Goal: Task Accomplishment & Management: Use online tool/utility

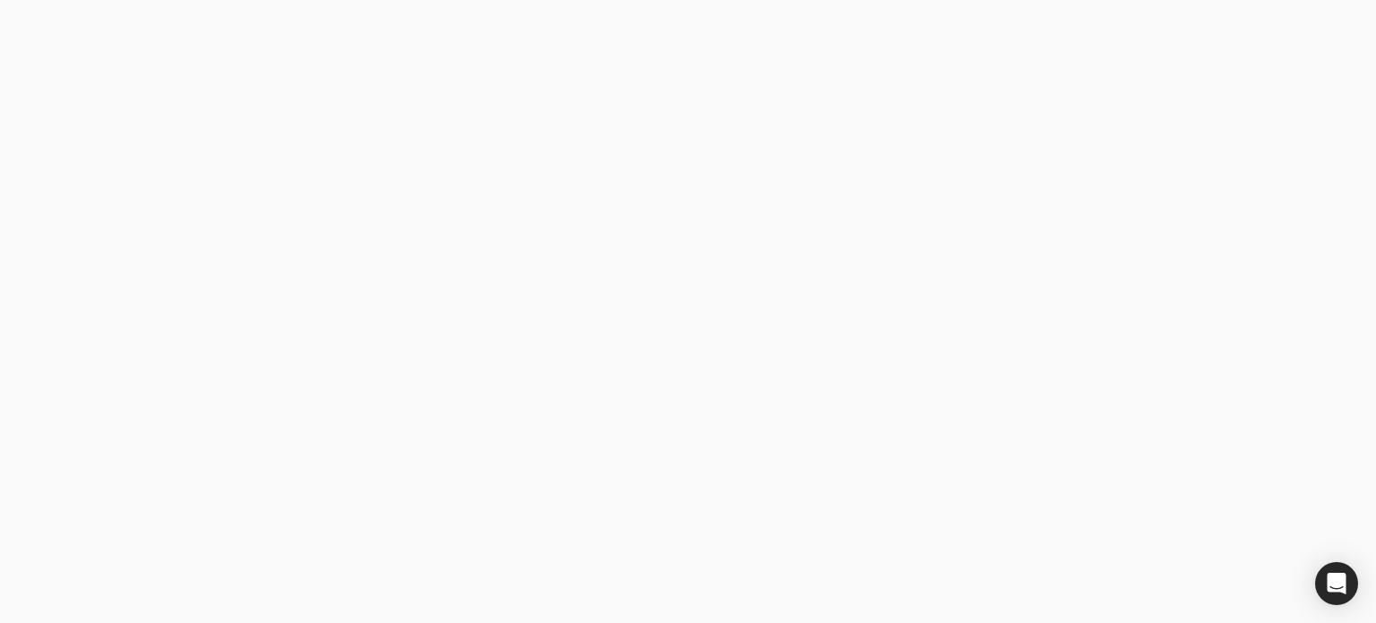
click at [394, 518] on button "Sign in with Microsoft" at bounding box center [349, 509] width 323 height 43
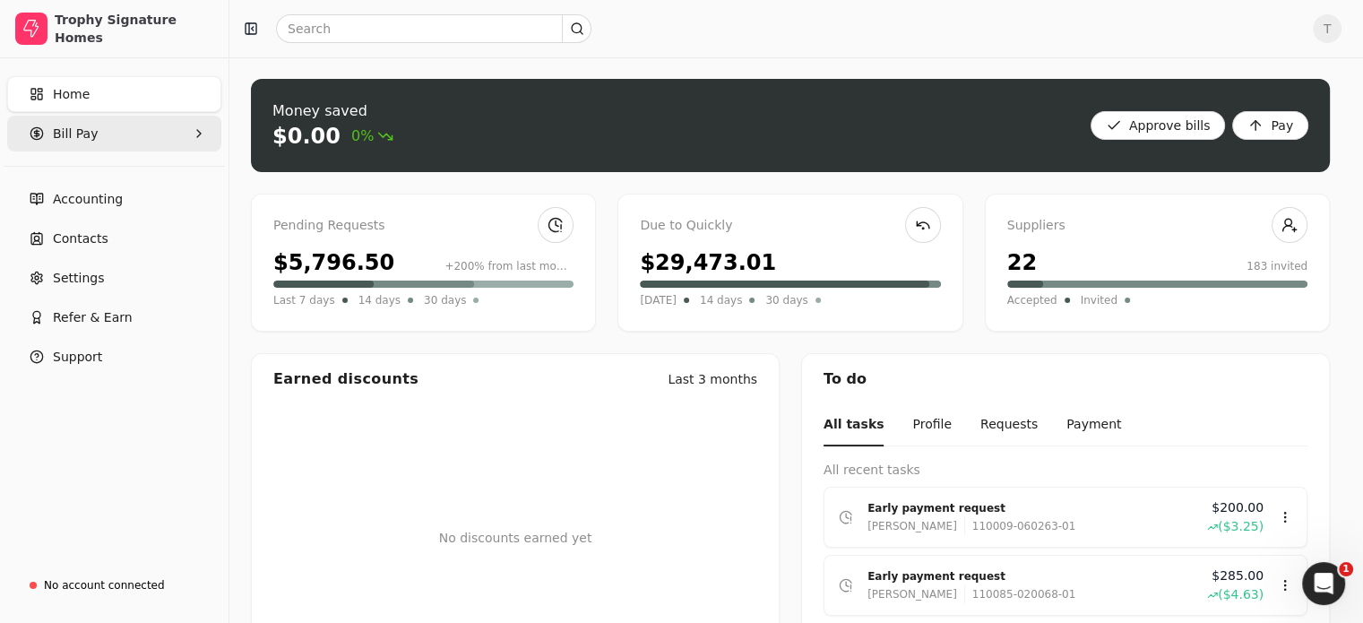
click at [100, 135] on Pay "Bill Pay" at bounding box center [114, 134] width 214 height 36
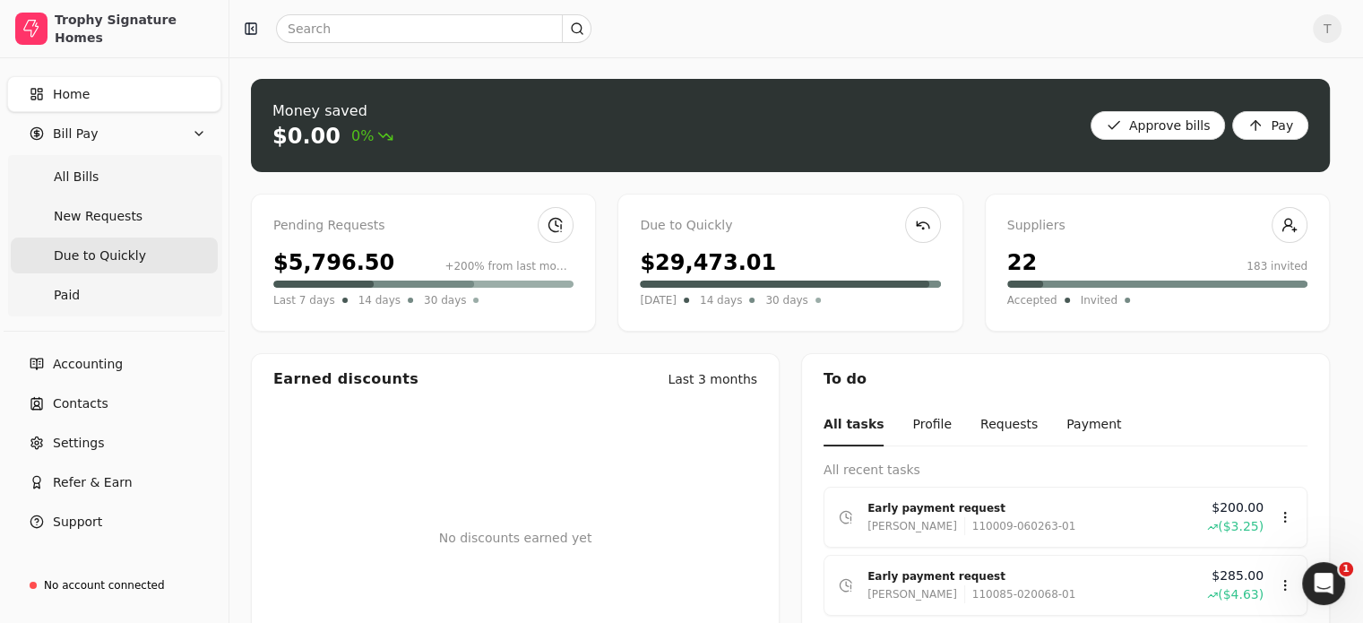
click at [125, 252] on span "Due to Quickly" at bounding box center [100, 255] width 92 height 19
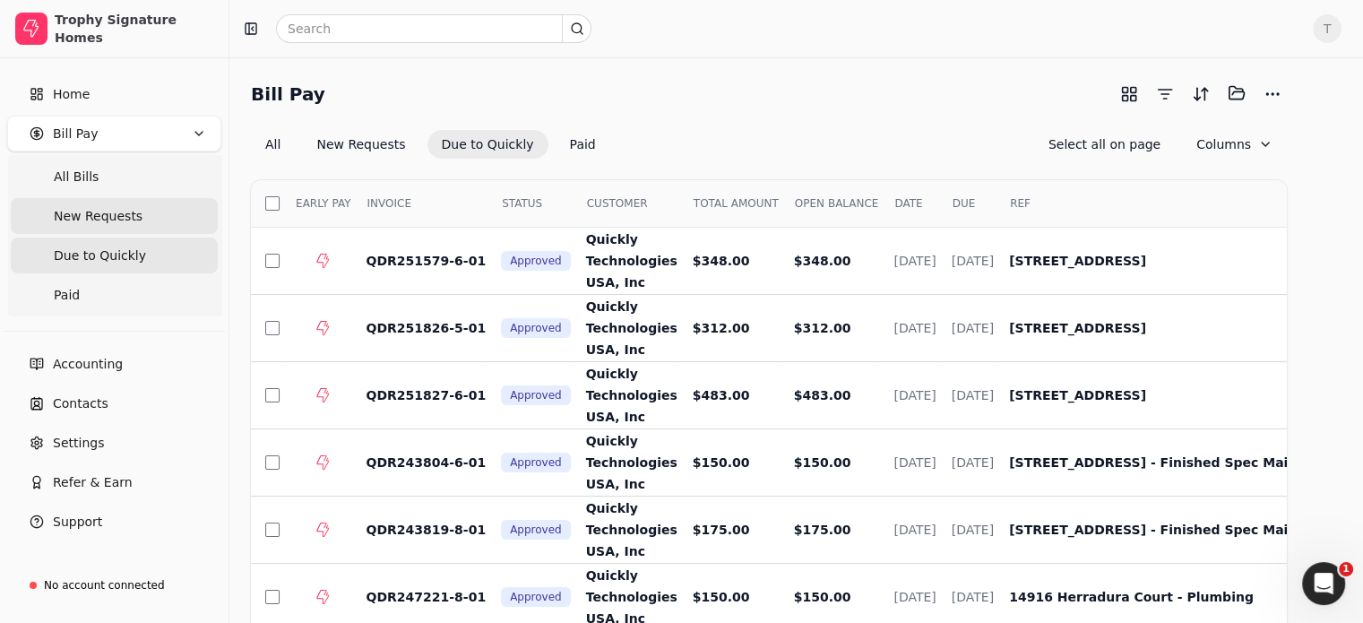
click at [129, 219] on span "New Requests" at bounding box center [98, 216] width 89 height 19
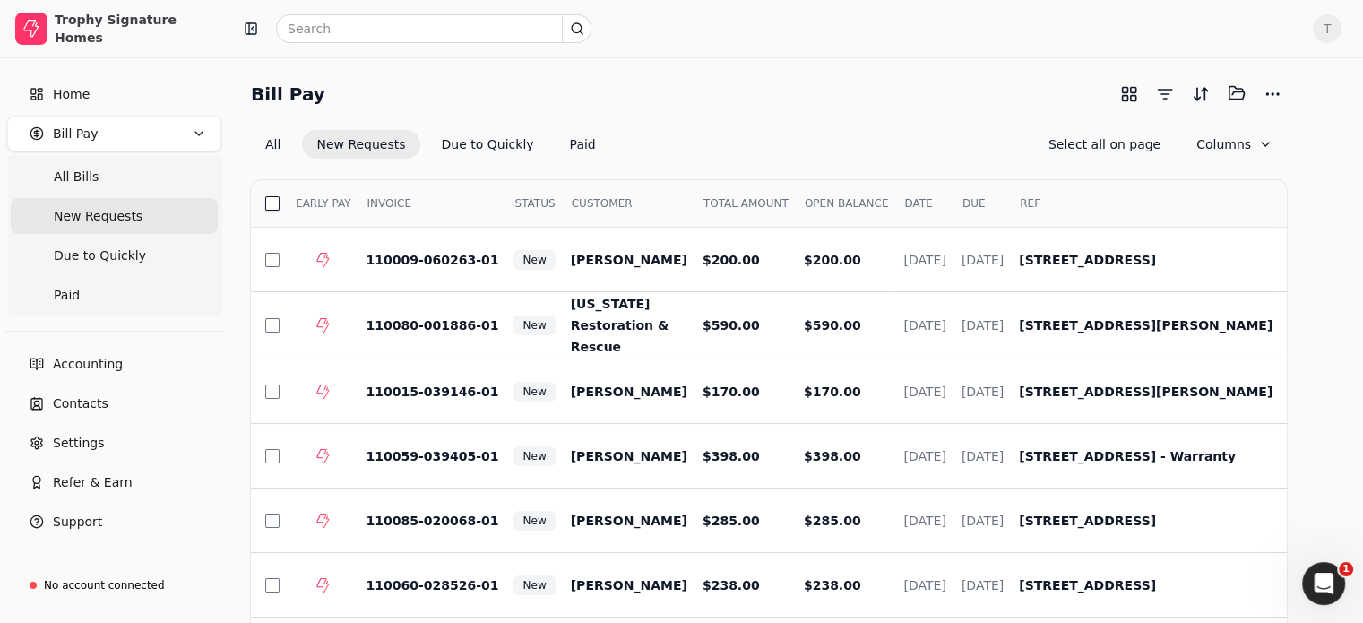
click at [280, 200] on button "button" at bounding box center [272, 203] width 14 height 14
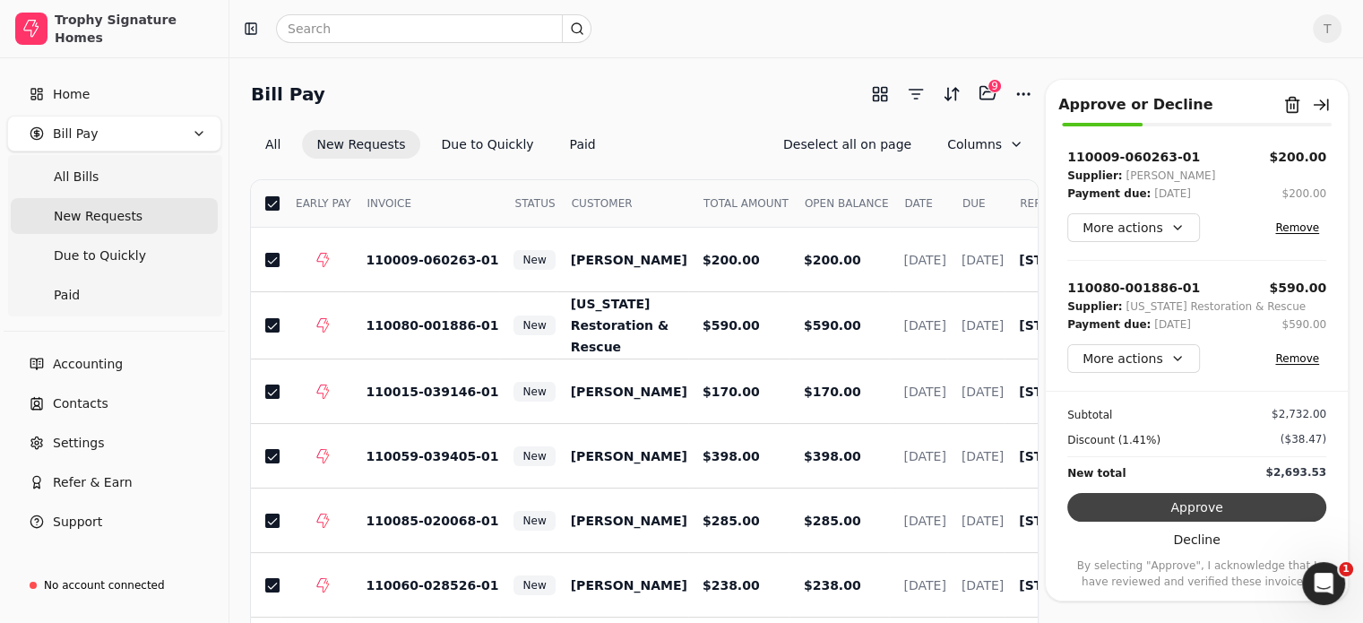
click at [1210, 502] on button "Approve" at bounding box center [1196, 507] width 259 height 29
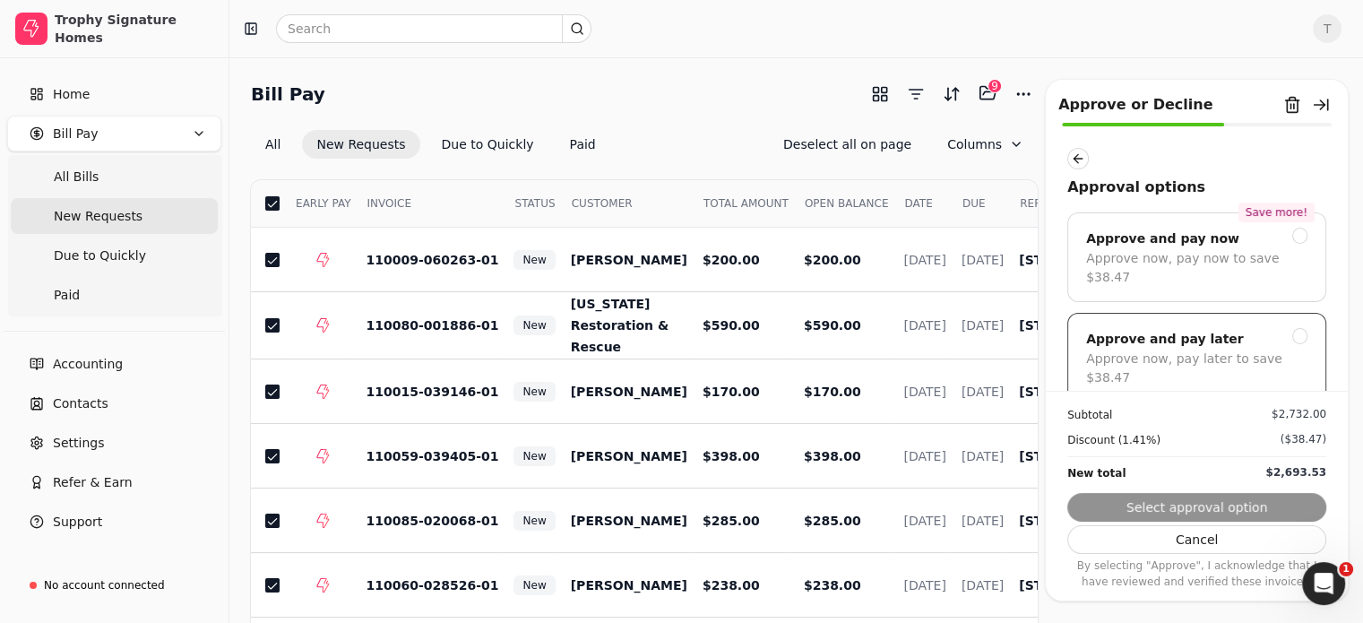
click at [1292, 339] on div at bounding box center [1300, 336] width 16 height 16
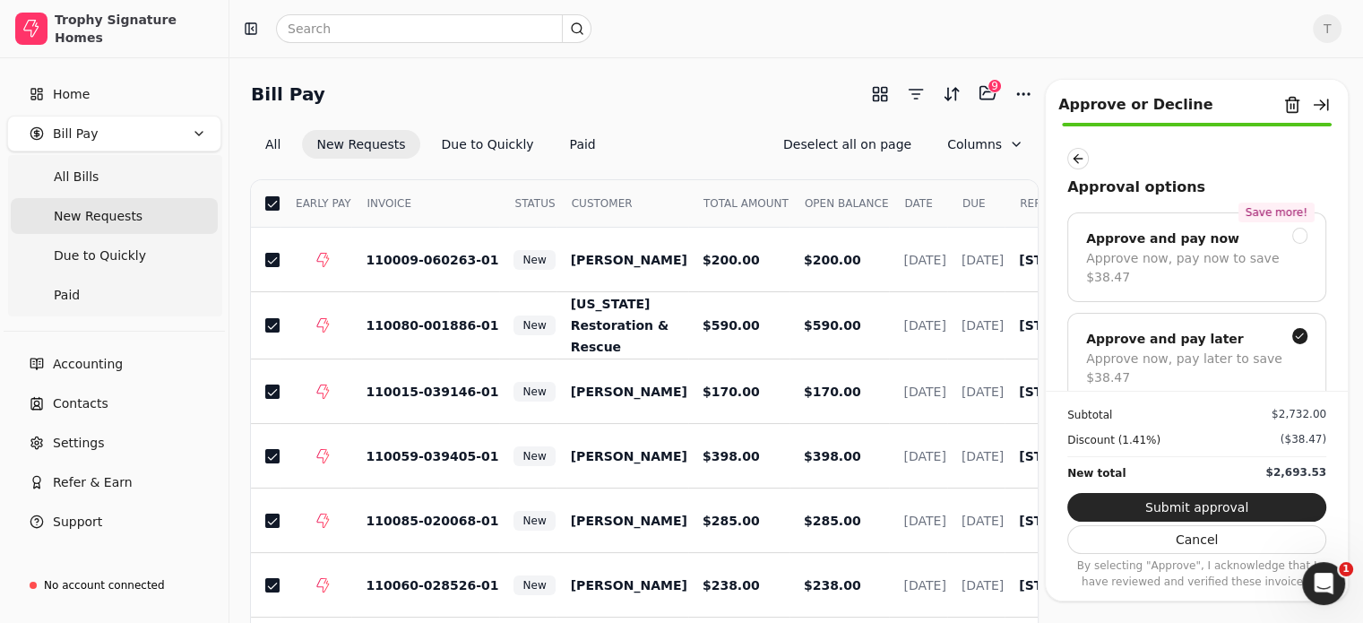
click at [1184, 502] on button "Submit approval" at bounding box center [1196, 507] width 259 height 29
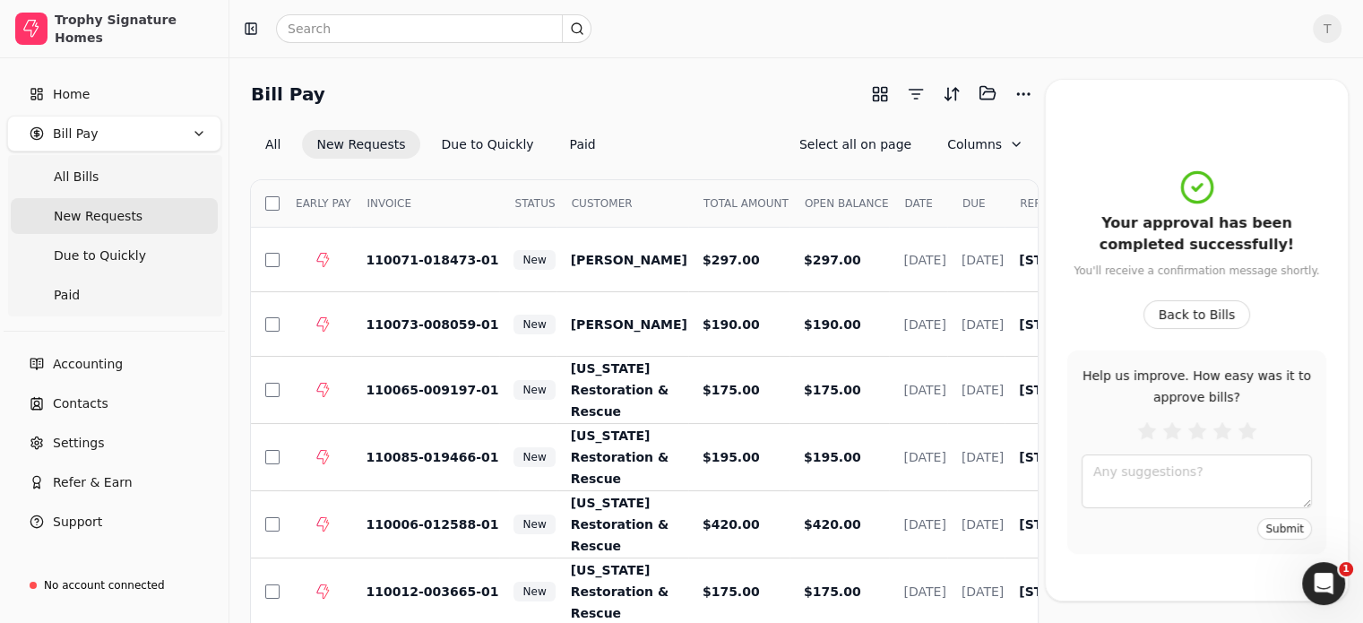
click at [652, 109] on div "Bill Pay Selected items: 0 All New Requests Due to Quickly Paid Select all on p…" at bounding box center [644, 119] width 787 height 80
click at [270, 202] on button "button" at bounding box center [272, 203] width 14 height 14
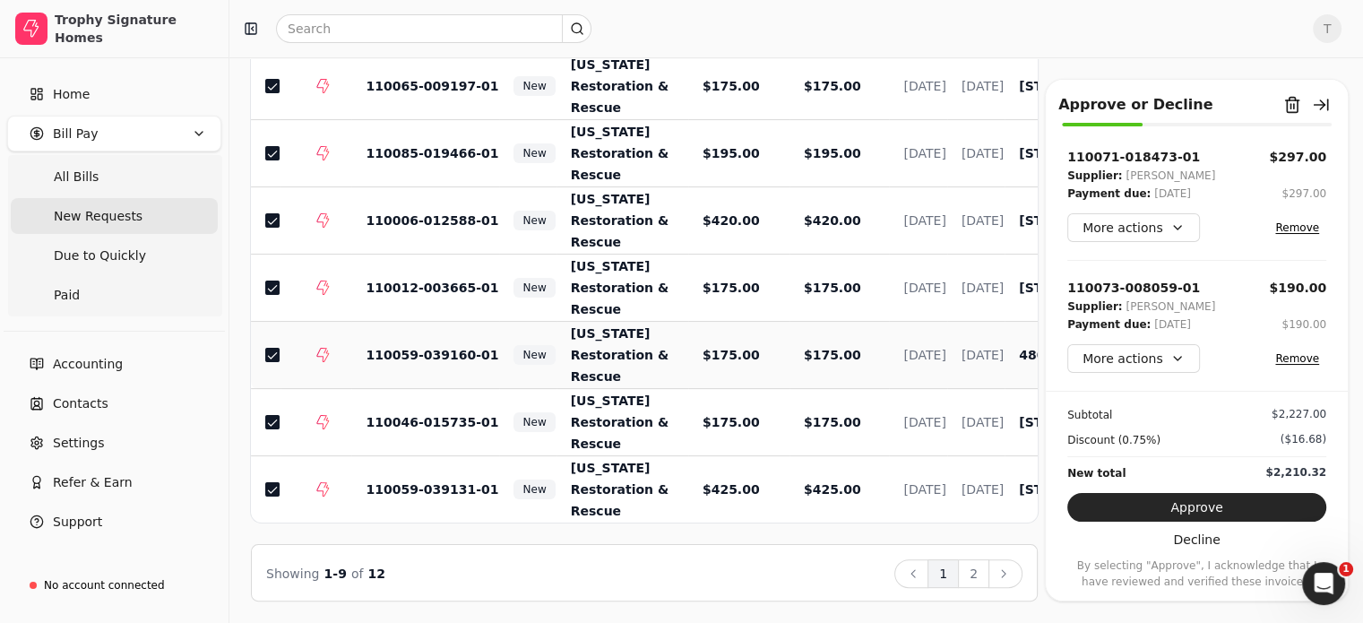
scroll to position [315, 0]
click at [1191, 508] on button "Approve" at bounding box center [1196, 507] width 259 height 29
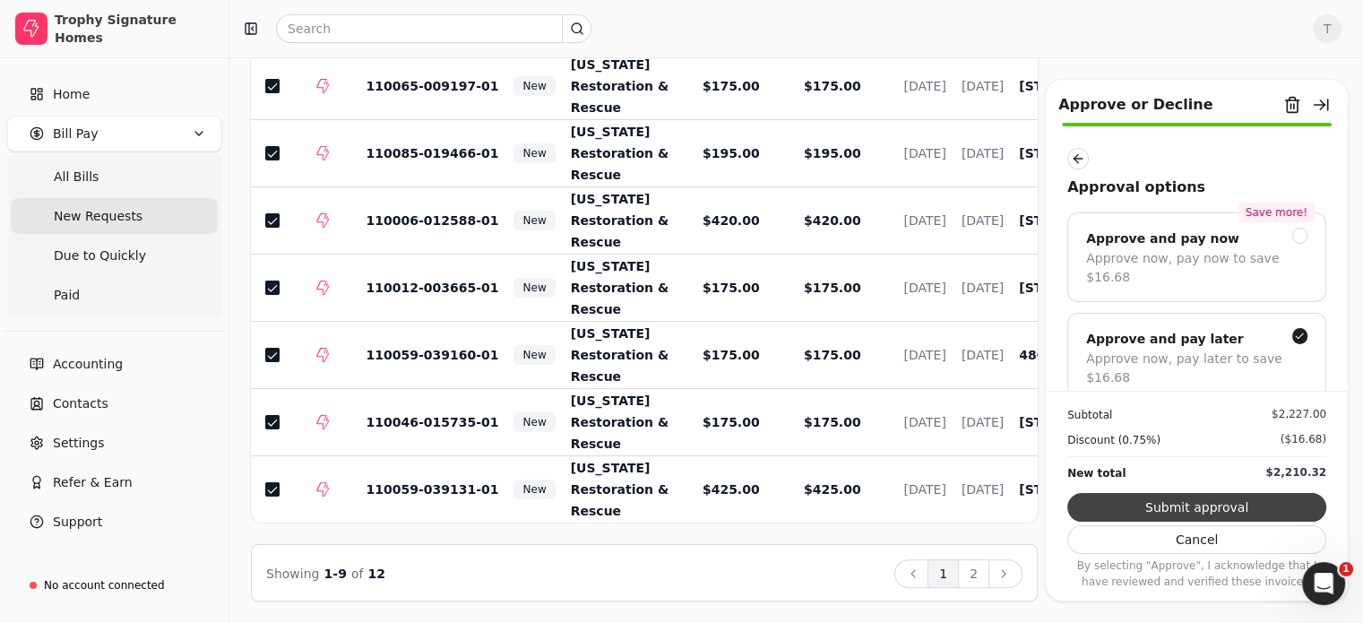
click at [1217, 508] on button "Submit approval" at bounding box center [1196, 507] width 259 height 29
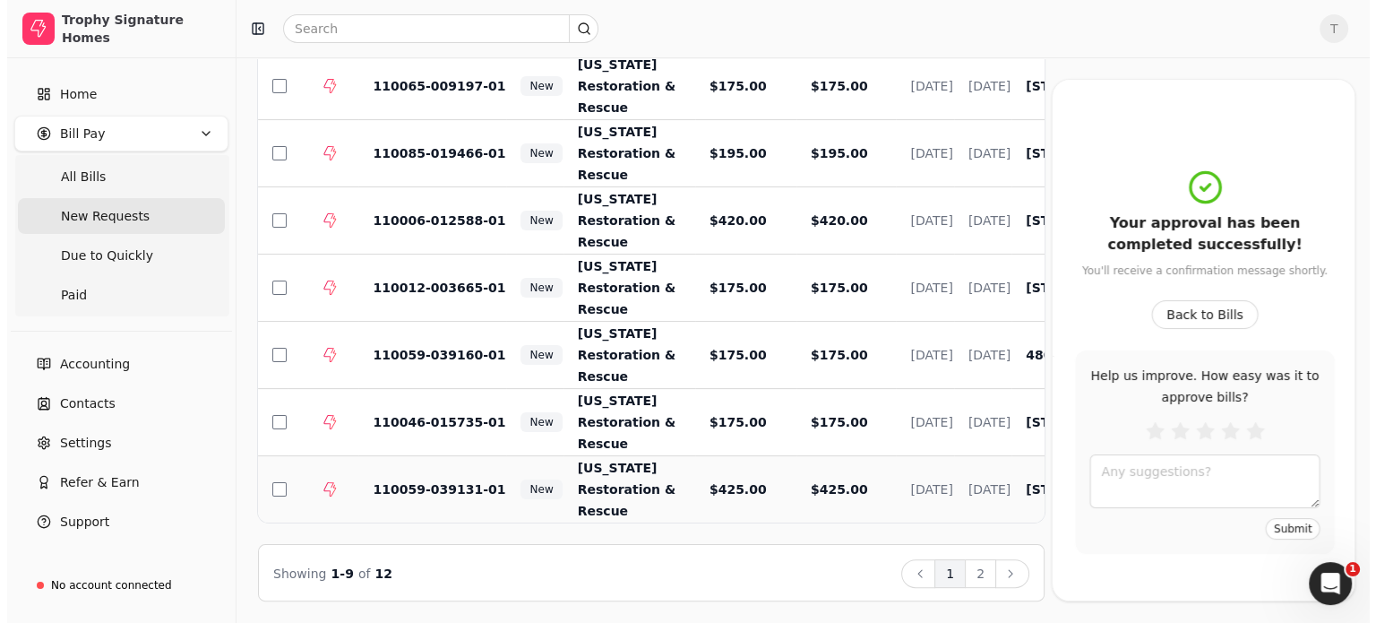
scroll to position [0, 0]
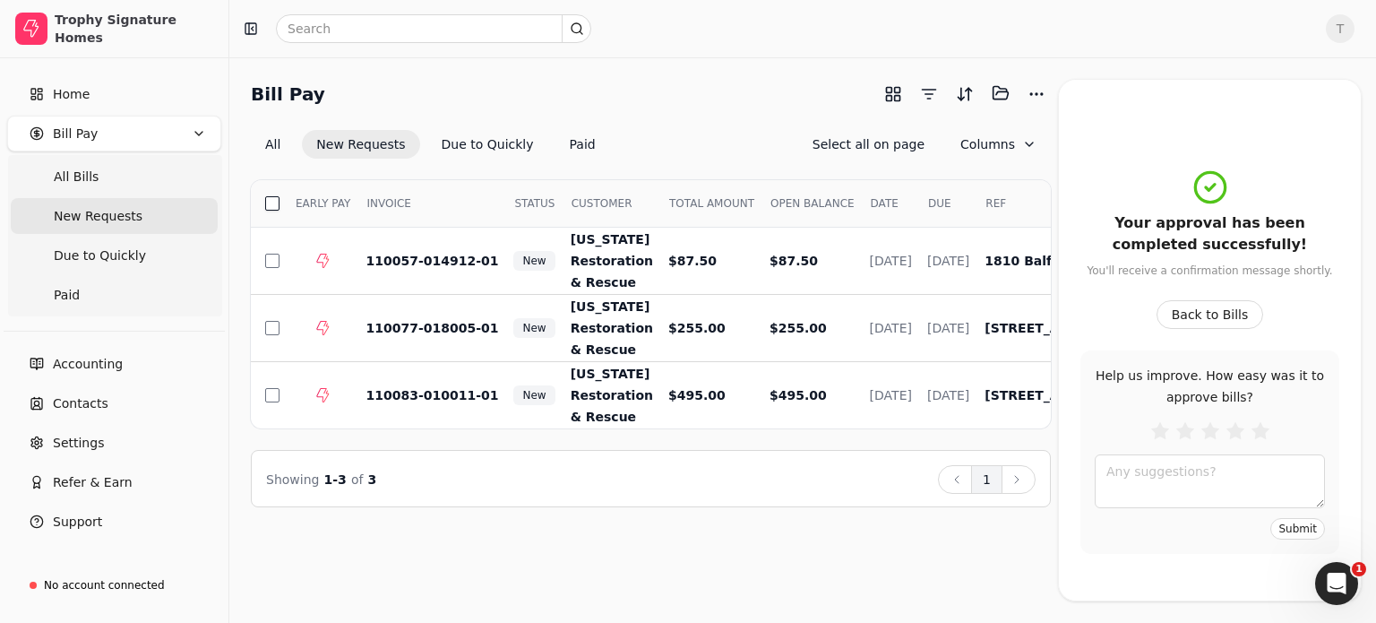
click at [270, 197] on button "button" at bounding box center [272, 203] width 14 height 14
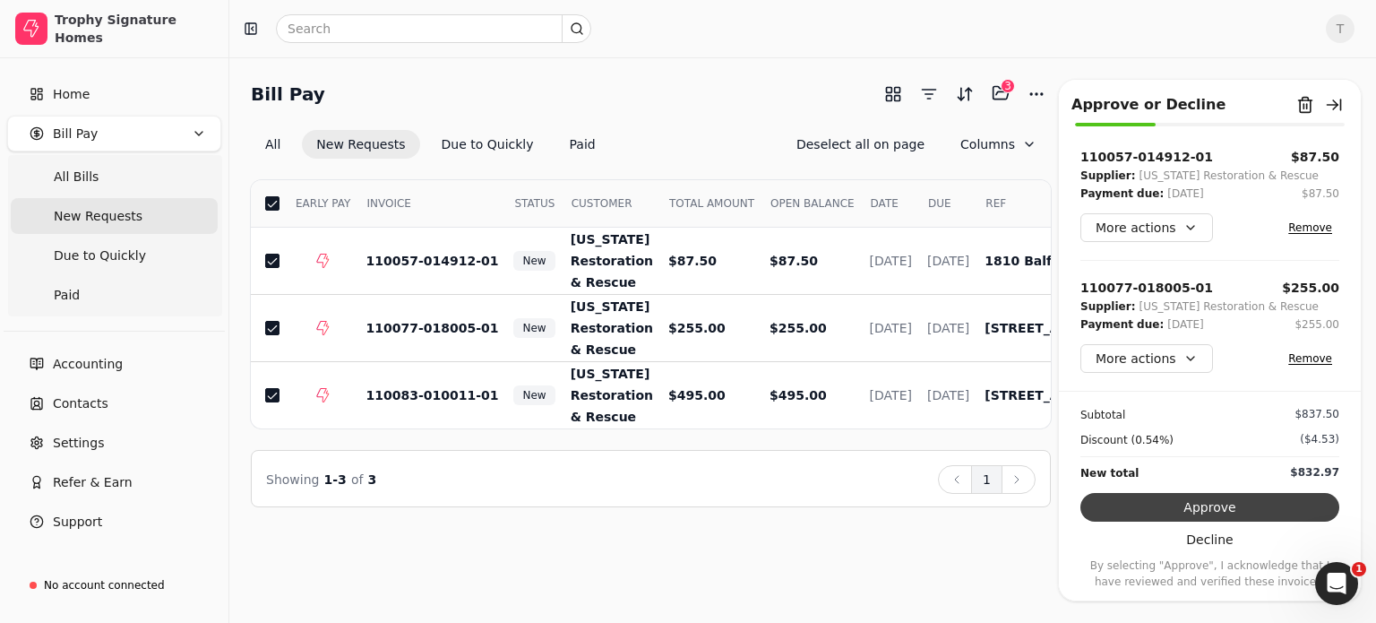
click at [1179, 505] on button "Approve" at bounding box center [1210, 507] width 259 height 29
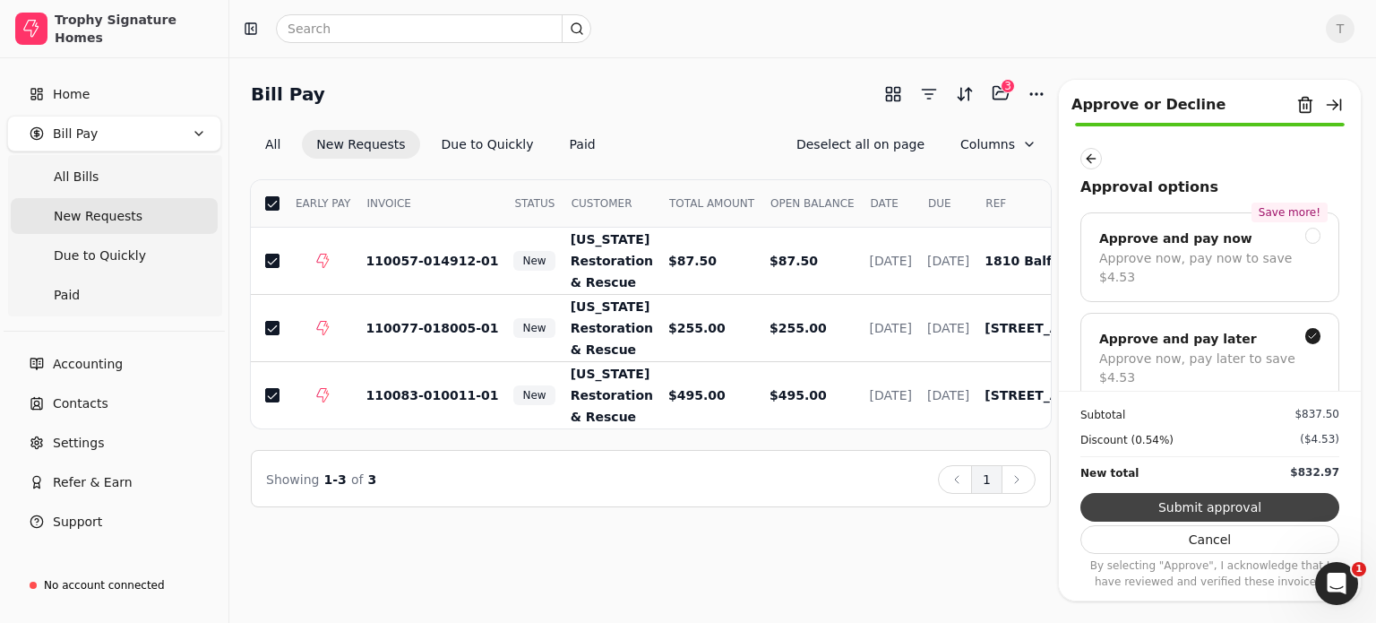
click at [1190, 509] on button "Submit approval" at bounding box center [1210, 507] width 259 height 29
